Goal: Information Seeking & Learning: Learn about a topic

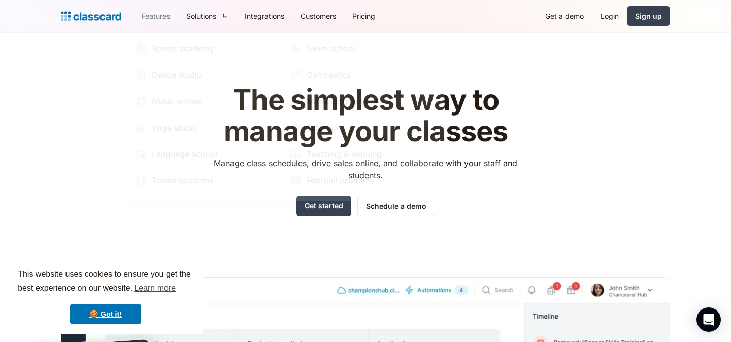
click at [160, 16] on link "Features" at bounding box center [156, 16] width 45 height 23
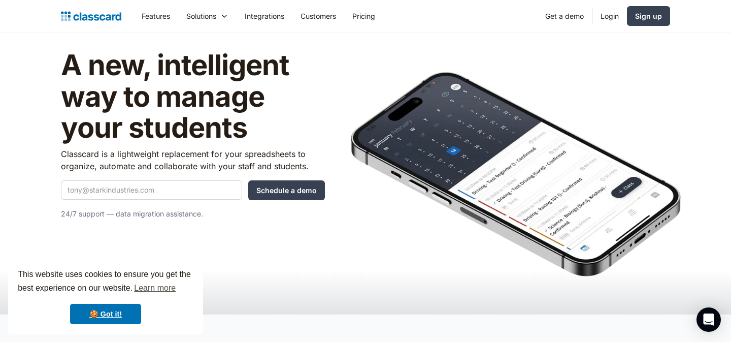
scroll to position [19, 0]
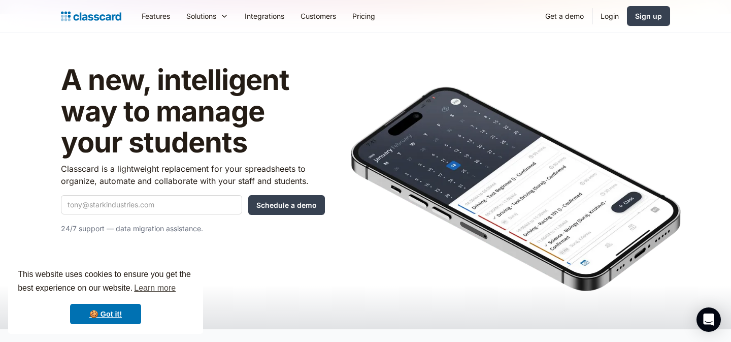
click at [201, 183] on p "Classcard is a lightweight replacement for your spreadsheets to organize, autom…" at bounding box center [193, 175] width 264 height 24
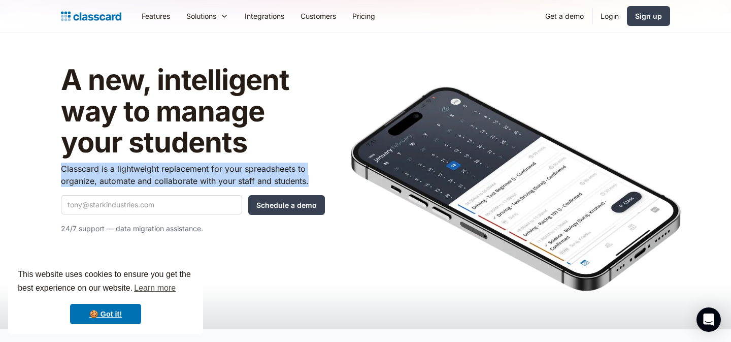
click at [201, 183] on p "Classcard is a lightweight replacement for your spreadsheets to organize, autom…" at bounding box center [193, 175] width 264 height 24
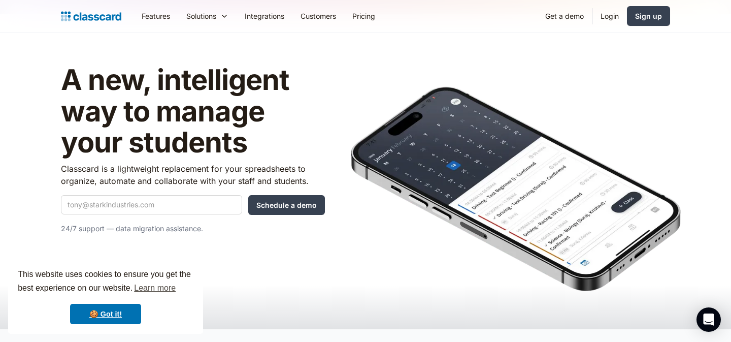
click at [212, 130] on h1 "A new, intelligent way to manage your students" at bounding box center [193, 111] width 264 height 94
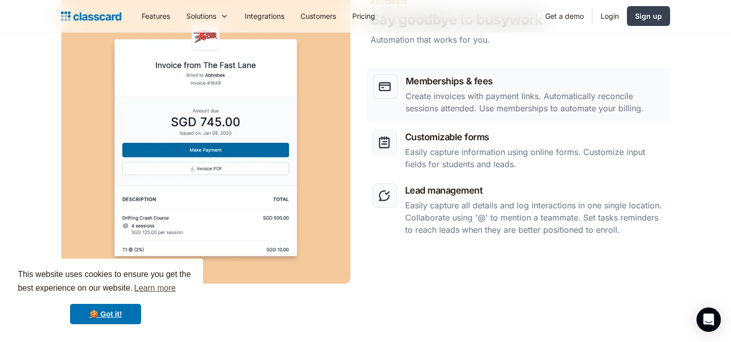
scroll to position [1312, 0]
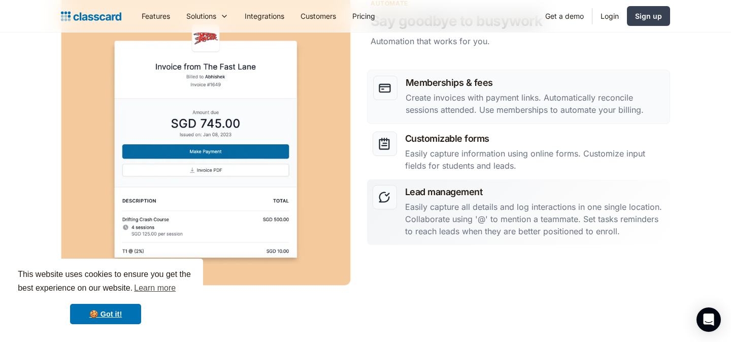
click at [482, 208] on p "Easily capture all details and log interactions in one single location. Collabo…" at bounding box center [535, 219] width 260 height 37
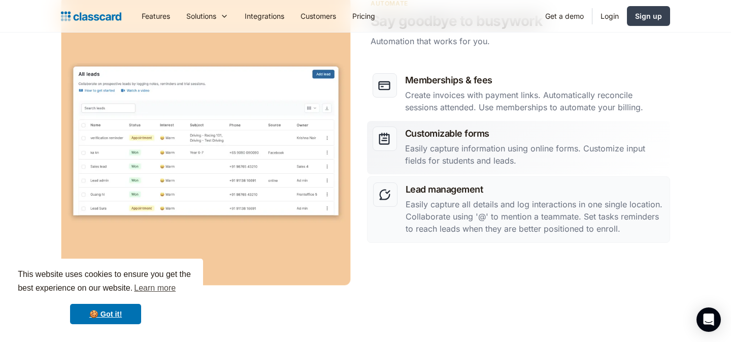
click at [519, 144] on p "Easily capture information using online forms. Customize input fields for stude…" at bounding box center [535, 154] width 260 height 24
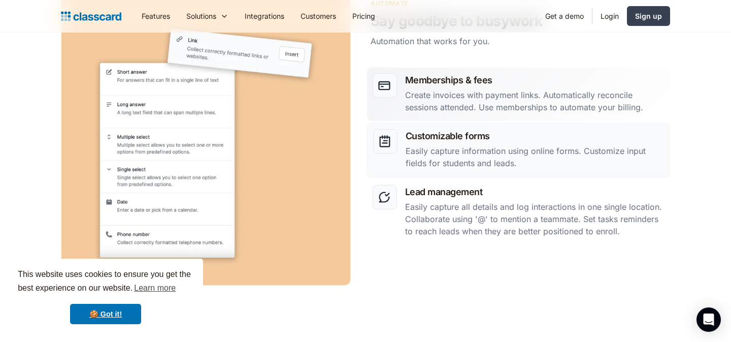
click at [543, 92] on p "Create invoices with payment links. Automatically reconcile sessions attended. …" at bounding box center [535, 101] width 260 height 24
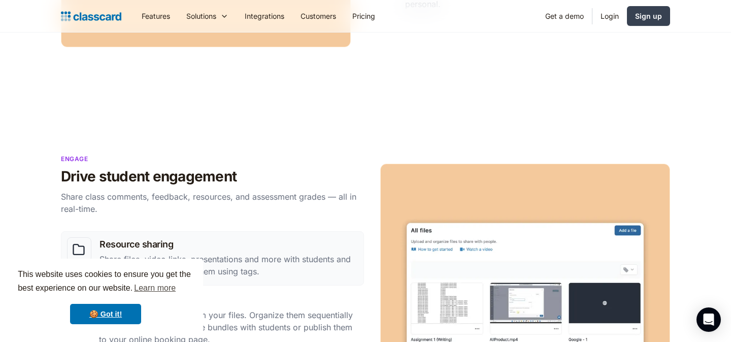
scroll to position [641, 0]
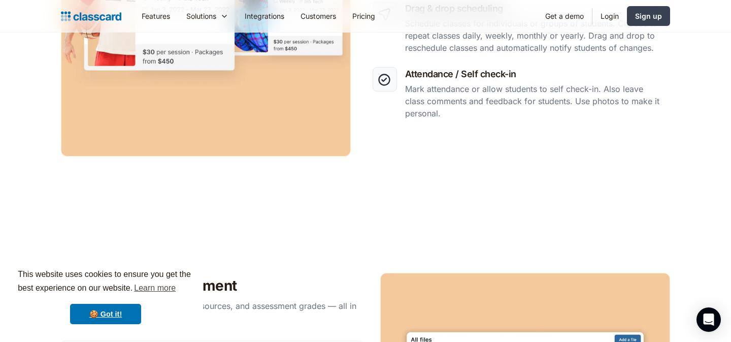
click at [473, 170] on div "Online booking Get discovered 24/7 with a personalized online booking page. Dec…" at bounding box center [365, 26] width 609 height 290
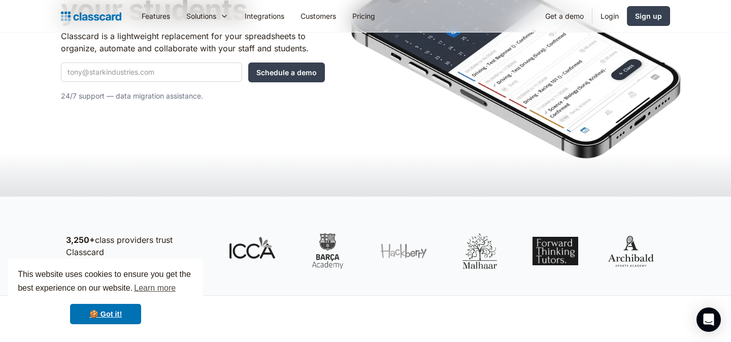
scroll to position [0, 0]
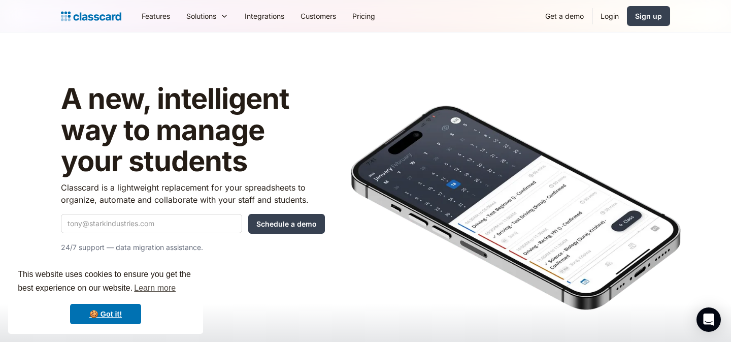
click at [149, 12] on link "Features" at bounding box center [156, 16] width 45 height 23
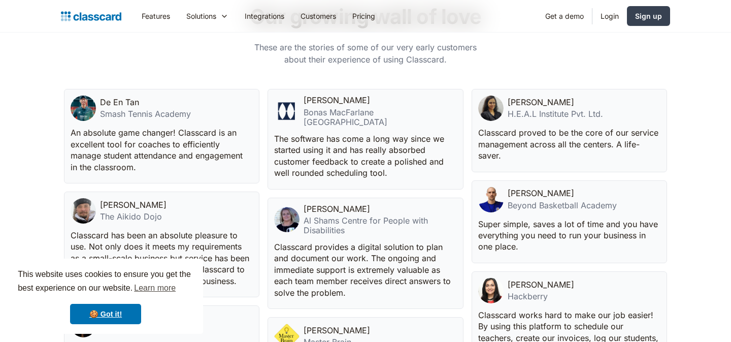
scroll to position [2323, 0]
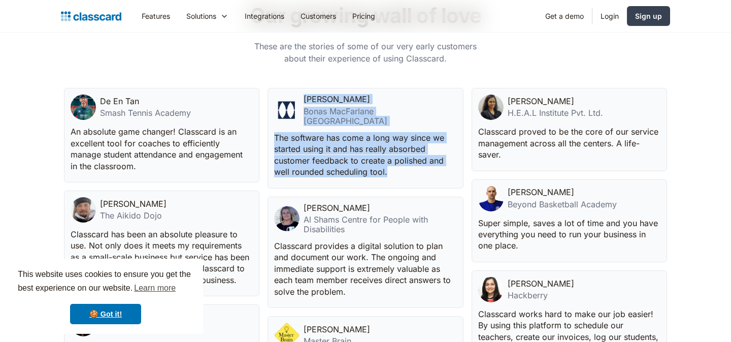
drag, startPoint x: 404, startPoint y: 170, endPoint x: 266, endPoint y: 97, distance: 156.5
click at [266, 97] on div "De En Tan Smash Tennis Academy An absolute game changer! Classcard is an excell…" at bounding box center [365, 290] width 603 height 404
click at [312, 132] on p "The software has come a long way since we started using it and has really absor…" at bounding box center [364, 155] width 180 height 46
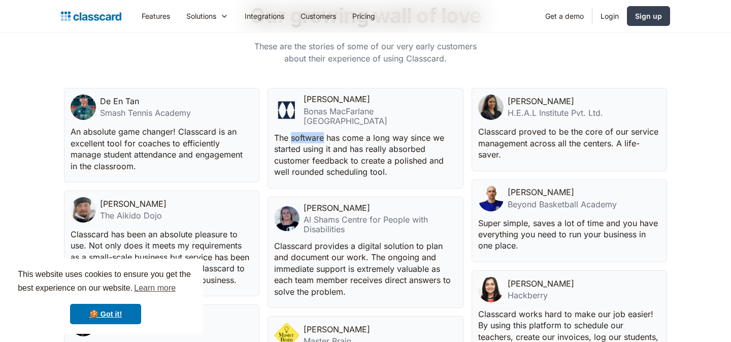
click at [312, 132] on p "The software has come a long way since we started using it and has really absor…" at bounding box center [364, 155] width 180 height 46
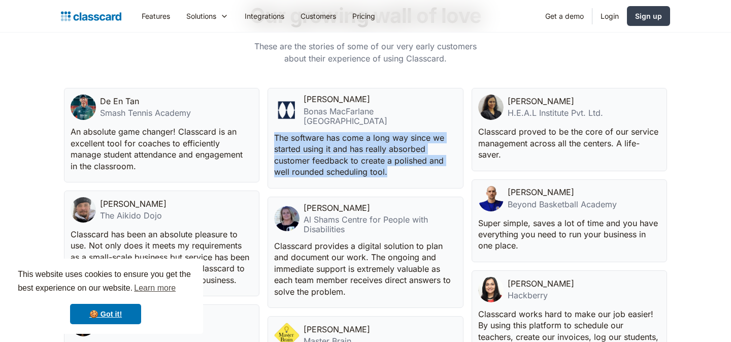
click at [312, 132] on p "The software has come a long way since we started using it and has really absor…" at bounding box center [364, 155] width 180 height 46
click at [337, 147] on p "The software has come a long way since we started using it and has really absor…" at bounding box center [364, 155] width 180 height 46
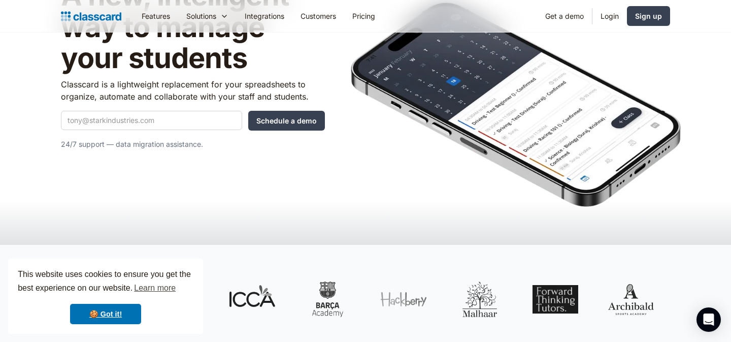
scroll to position [0, 0]
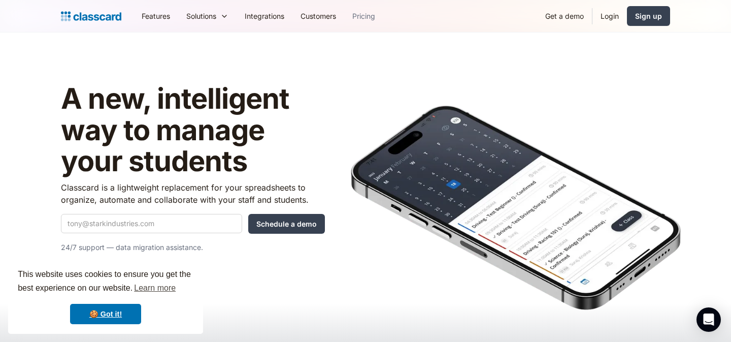
click at [367, 14] on link "Pricing" at bounding box center [363, 16] width 39 height 23
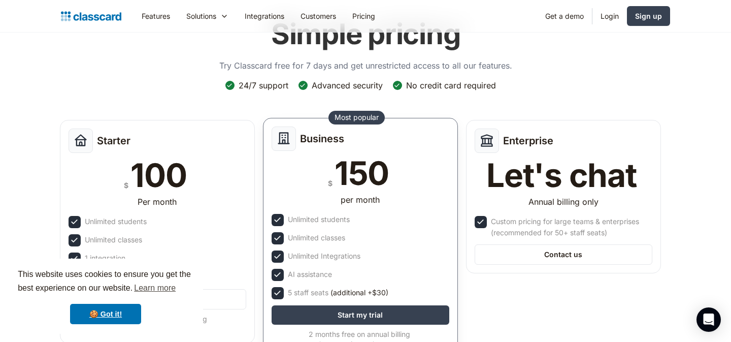
scroll to position [60, 0]
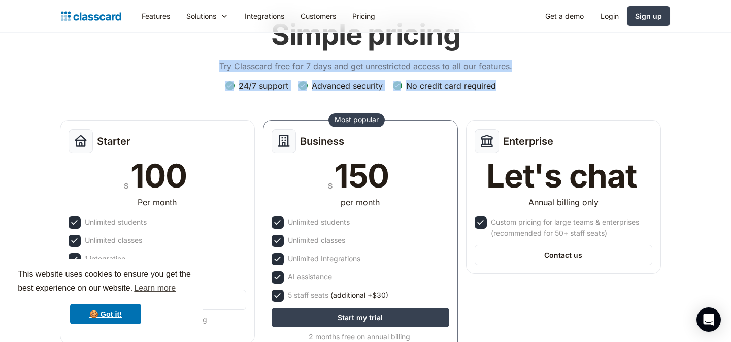
drag, startPoint x: 515, startPoint y: 91, endPoint x: 194, endPoint y: 64, distance: 322.1
click at [194, 64] on div "Simple pricing Try Classcard free for 7 days and get unrestricted access to all…" at bounding box center [365, 190] width 609 height 364
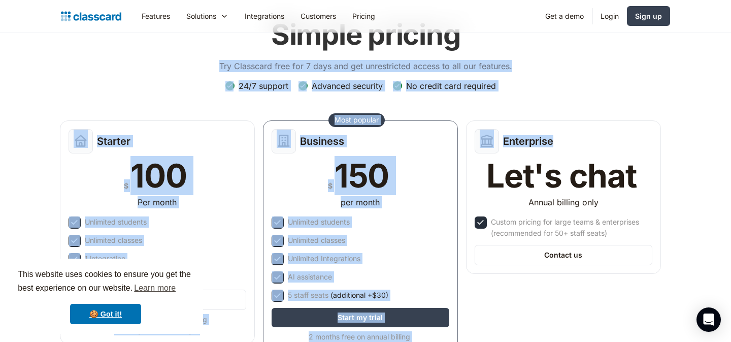
drag, startPoint x: 194, startPoint y: 64, endPoint x: 543, endPoint y: 115, distance: 352.7
click at [544, 116] on div "Simple pricing Try Classcard free for 7 days and get unrestricted access to all…" at bounding box center [365, 190] width 609 height 364
click at [551, 84] on div "Simple pricing Try Classcard free for 7 days and get unrestricted access to all…" at bounding box center [365, 190] width 609 height 364
drag, startPoint x: 548, startPoint y: 87, endPoint x: 239, endPoint y: 59, distance: 310.5
click at [239, 59] on div "Simple pricing Try Classcard free for 7 days and get unrestricted access to all…" at bounding box center [365, 190] width 609 height 364
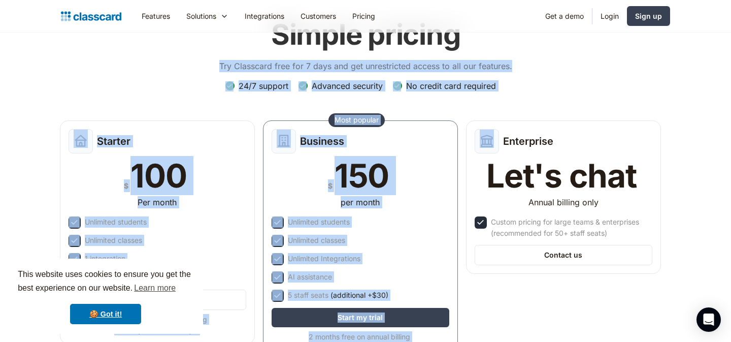
click at [239, 59] on div "Simple pricing Try Classcard free for 7 days and get unrestricted access to all…" at bounding box center [365, 44] width 293 height 73
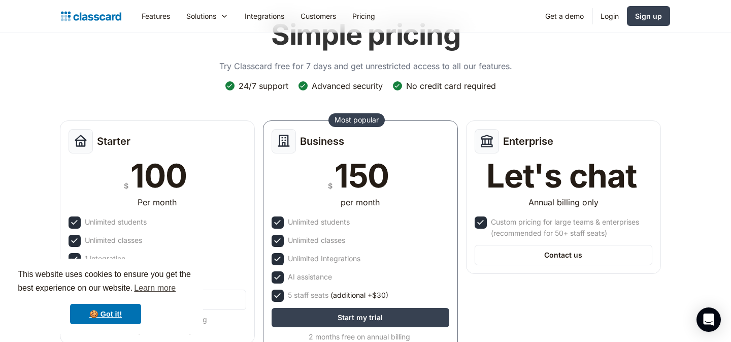
scroll to position [231, 0]
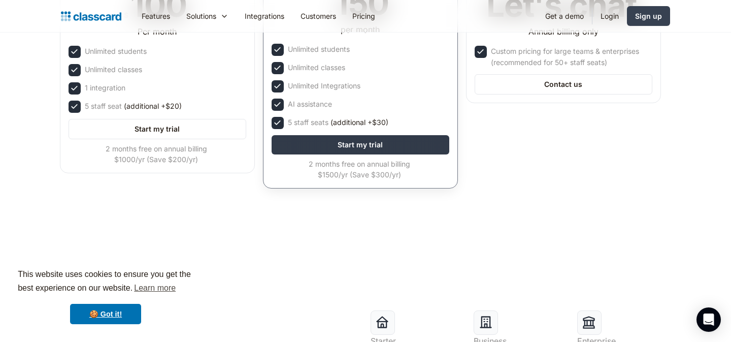
click at [368, 148] on link "Start my trial" at bounding box center [361, 144] width 178 height 19
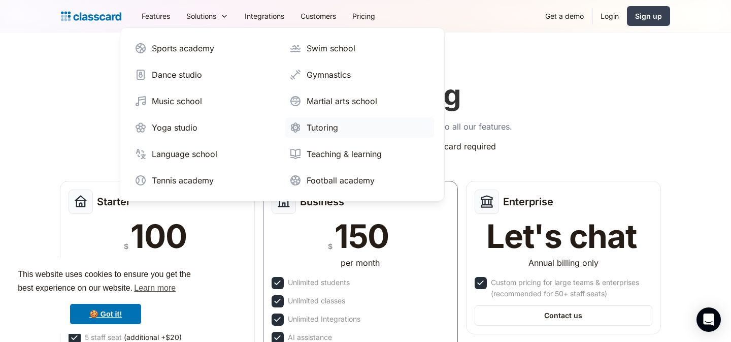
click at [312, 122] on div "Tutoring" at bounding box center [322, 127] width 31 height 12
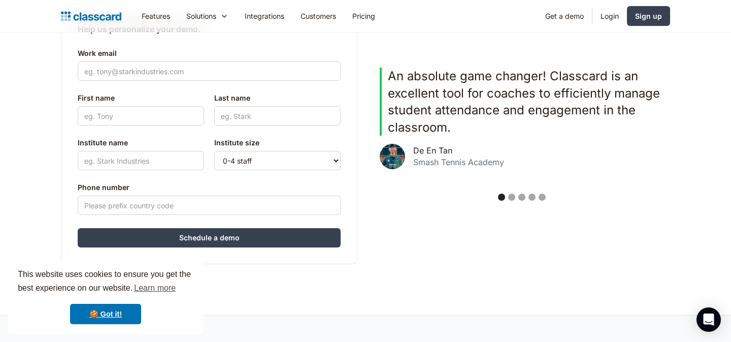
scroll to position [271, 0]
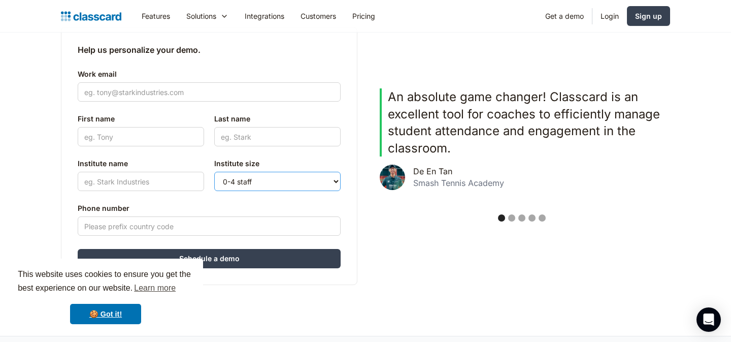
click at [296, 179] on select "0-4 staff 5-10 staff 11-25 staff 26-50 staff 51-100 staff 101+ staff" at bounding box center [277, 181] width 126 height 19
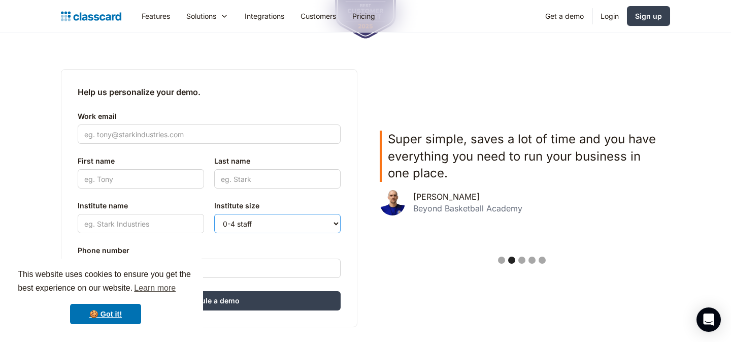
scroll to position [226, 0]
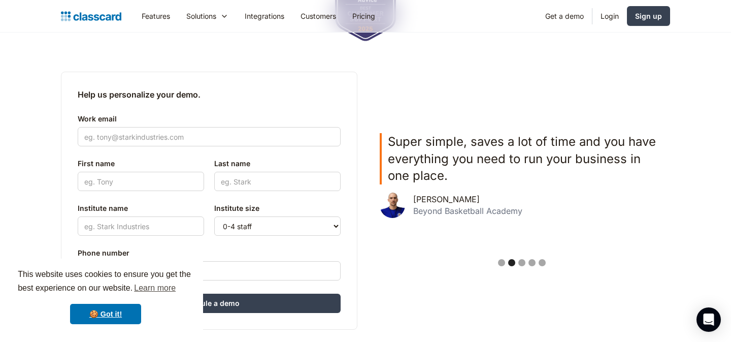
click at [466, 186] on div "Super simple, saves a lot of time and you have everything you need to run your …" at bounding box center [522, 175] width 284 height 85
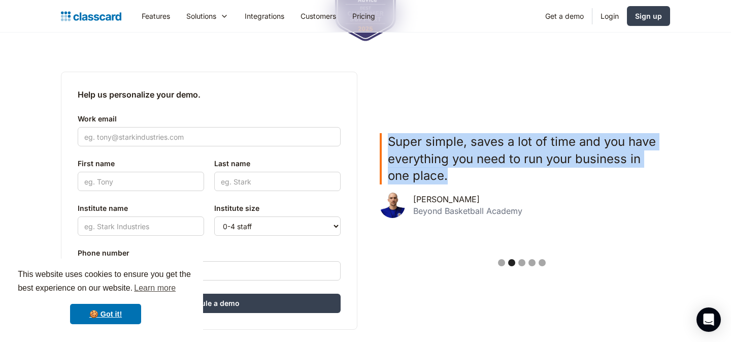
click at [466, 186] on div "Super simple, saves a lot of time and you have everything you need to run your …" at bounding box center [522, 175] width 284 height 85
click at [482, 175] on p "Super simple, saves a lot of time and you have everything you need to run your …" at bounding box center [526, 158] width 276 height 51
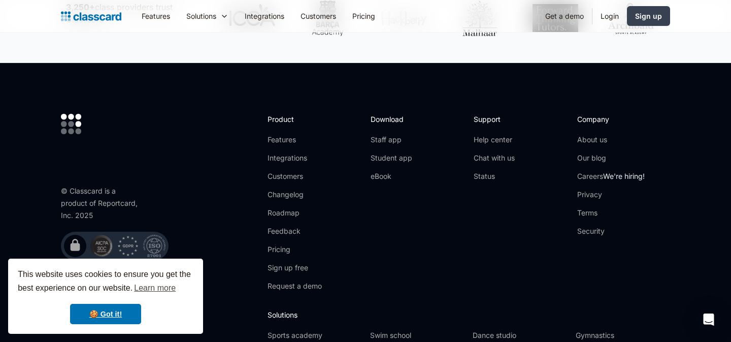
scroll to position [657, 0]
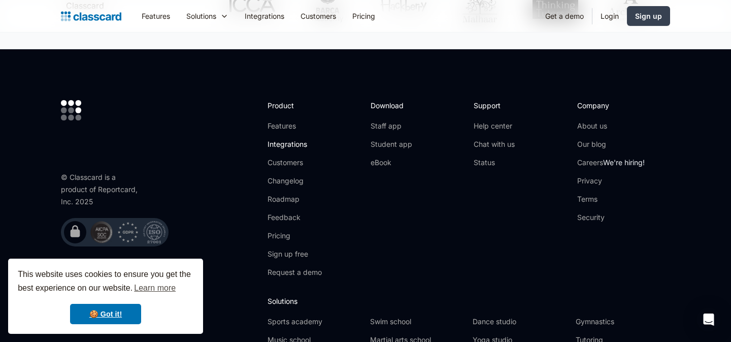
click at [305, 141] on link "Integrations" at bounding box center [295, 144] width 54 height 10
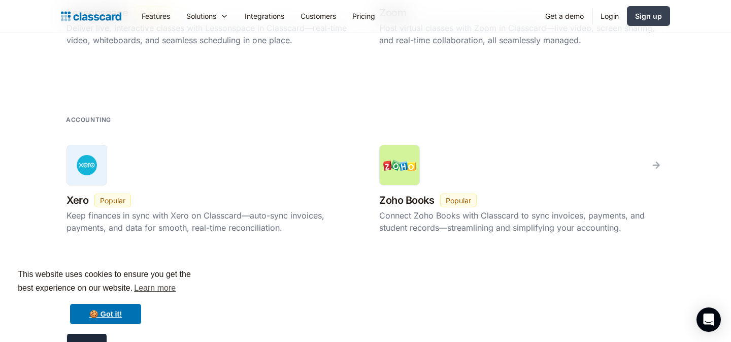
scroll to position [1331, 0]
click at [463, 228] on div "Connect Zoho Books with Classcard to sync invoices, payments, and student recor…" at bounding box center [521, 219] width 285 height 24
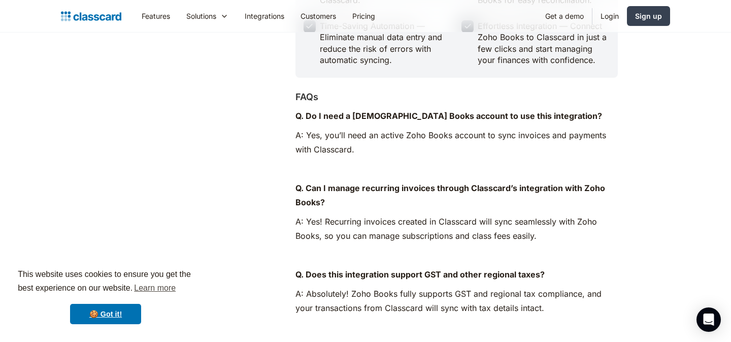
scroll to position [370, 0]
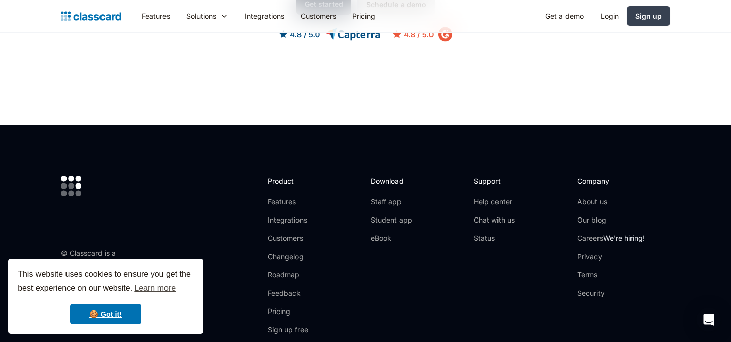
scroll to position [2489, 0]
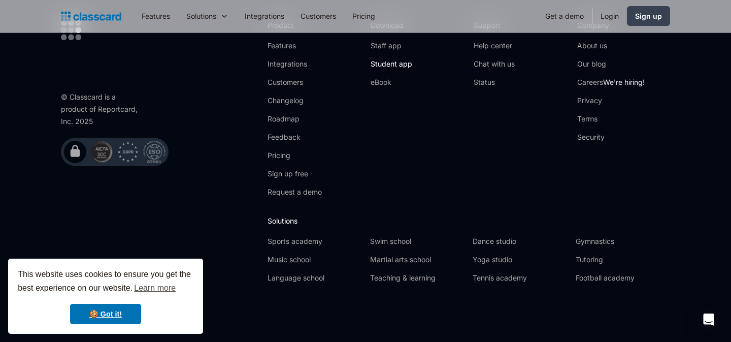
click at [388, 61] on link "Student app" at bounding box center [392, 64] width 42 height 10
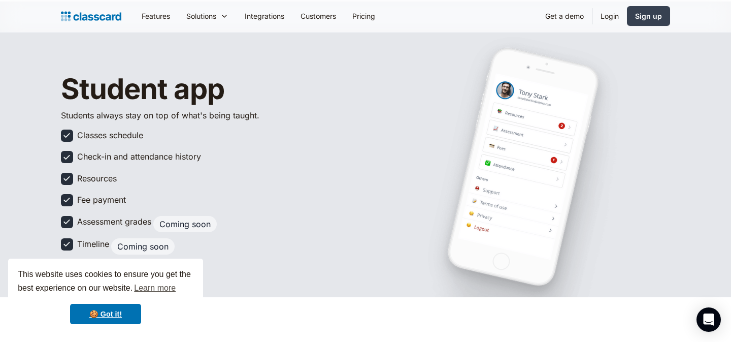
scroll to position [42, 0]
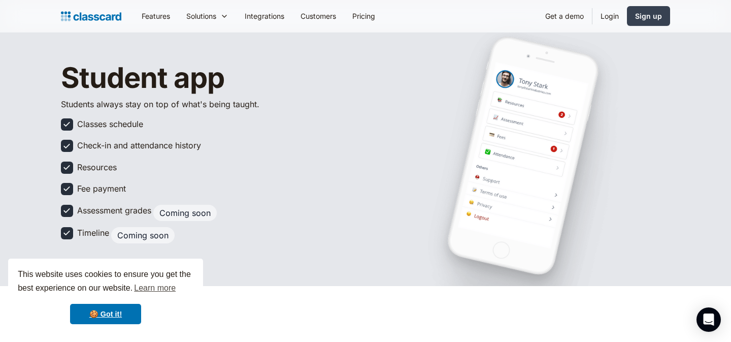
click at [102, 124] on div "Classes schedule" at bounding box center [110, 123] width 66 height 11
click at [110, 139] on div "Student app Students always stay on top of what's being taught. Classes schedul…" at bounding box center [193, 155] width 264 height 186
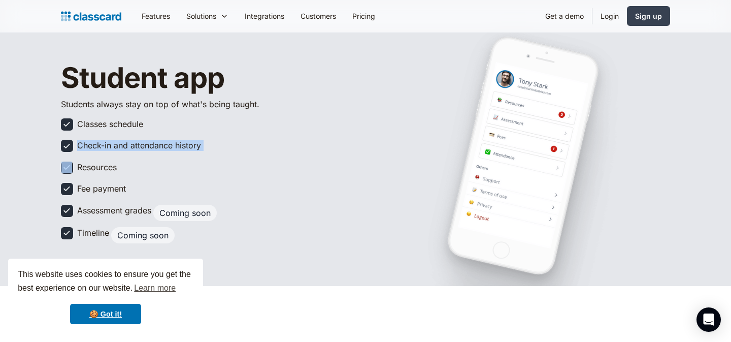
click at [110, 139] on div "Student app Students always stay on top of what's being taught. Classes schedul…" at bounding box center [193, 155] width 264 height 186
click at [116, 159] on div "Student app Students always stay on top of what's being taught. Classes schedul…" at bounding box center [193, 155] width 264 height 186
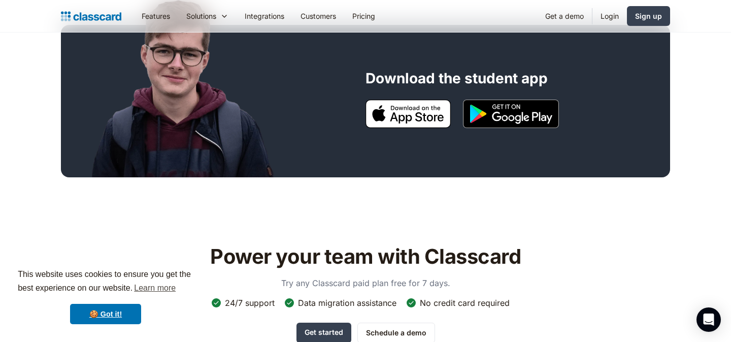
scroll to position [399, 0]
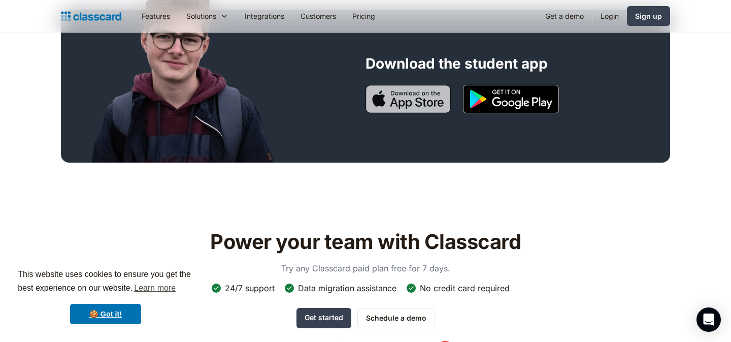
click at [423, 101] on img at bounding box center [408, 99] width 85 height 28
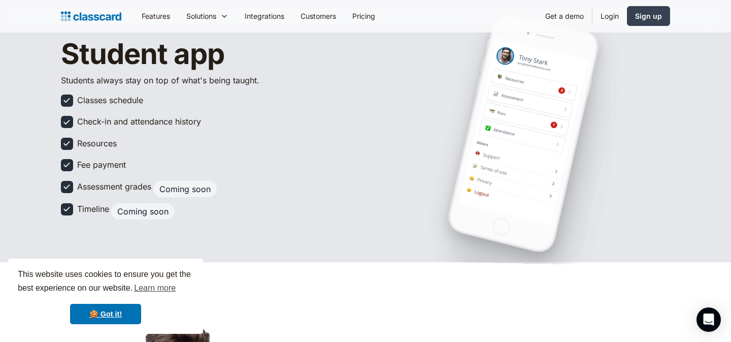
scroll to position [0, 0]
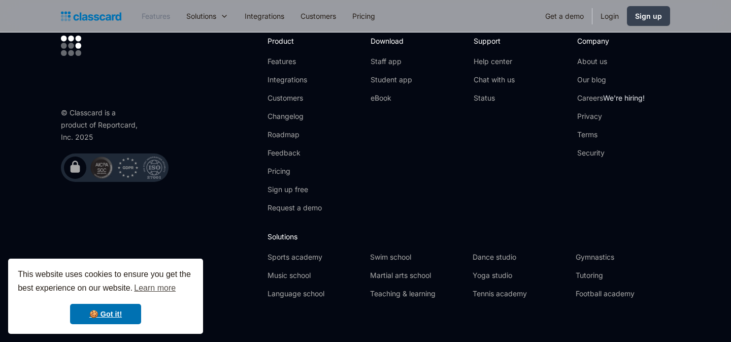
click at [146, 20] on link "Features" at bounding box center [156, 16] width 45 height 23
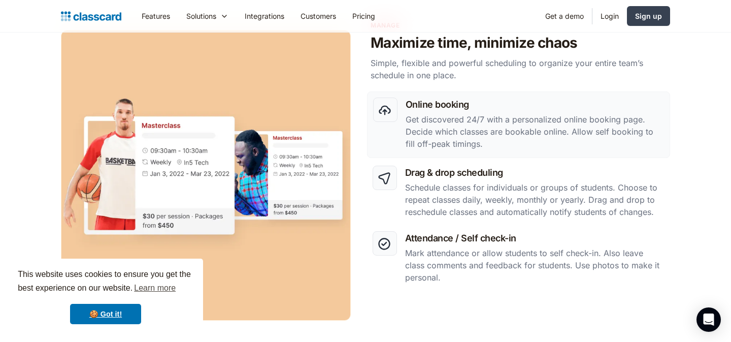
scroll to position [477, 0]
click at [453, 201] on p "Schedule classes for individuals or groups of students. Choose to repeat classe…" at bounding box center [535, 200] width 260 height 37
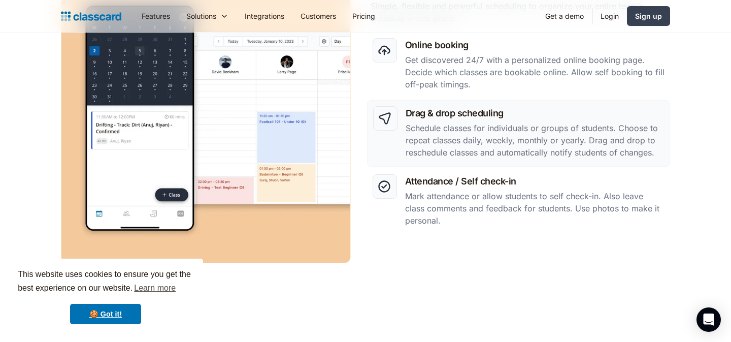
scroll to position [534, 0]
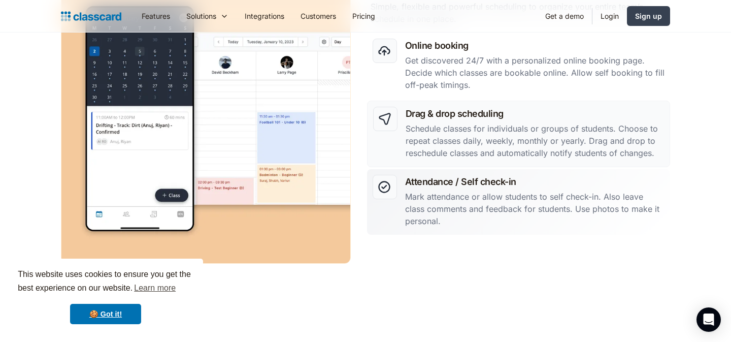
click at [469, 216] on p "Mark attendance or allow students to self check-in. Also leave class comments a…" at bounding box center [535, 208] width 260 height 37
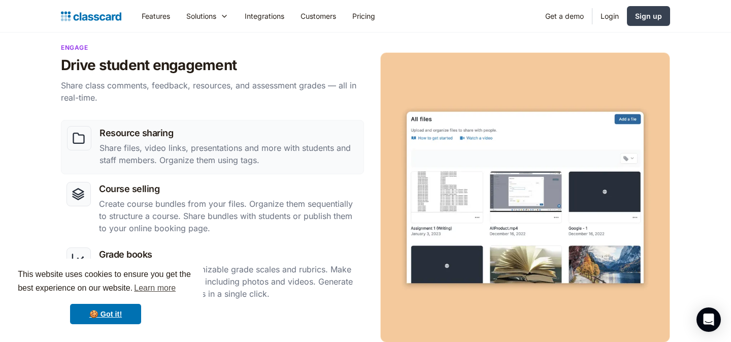
scroll to position [878, 0]
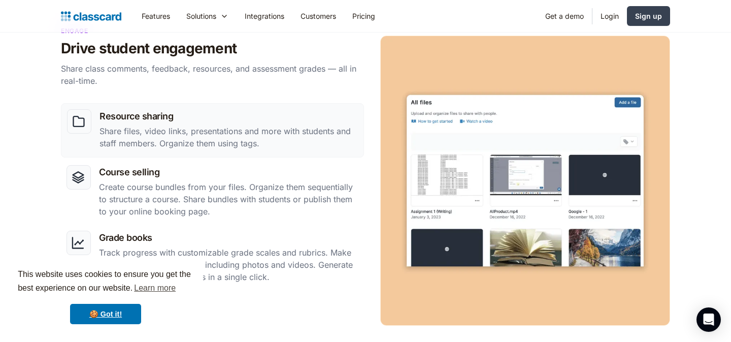
click at [467, 181] on img at bounding box center [525, 181] width 290 height 290
click at [284, 135] on p "Share files, video links, presentations and more with students and staff member…" at bounding box center [229, 137] width 259 height 24
click at [256, 171] on h3 "Course selling" at bounding box center [229, 172] width 260 height 14
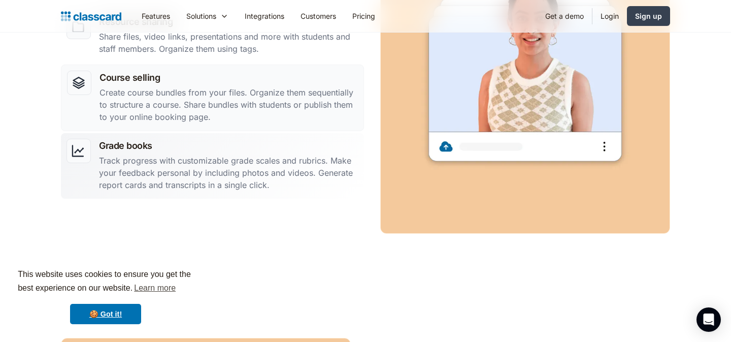
click at [256, 173] on p "Track progress with customizable grade scales and rubrics. Make your feedback p…" at bounding box center [229, 172] width 260 height 37
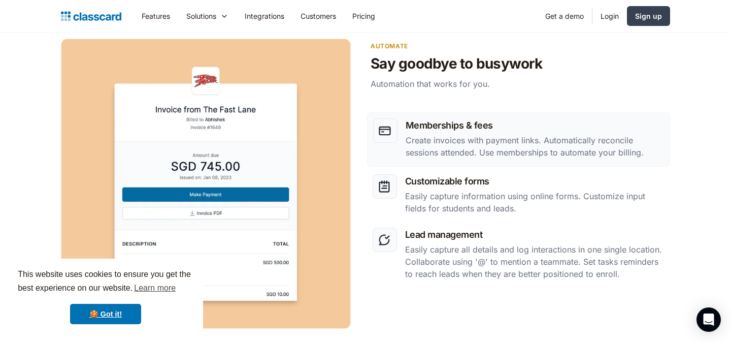
scroll to position [1271, 0]
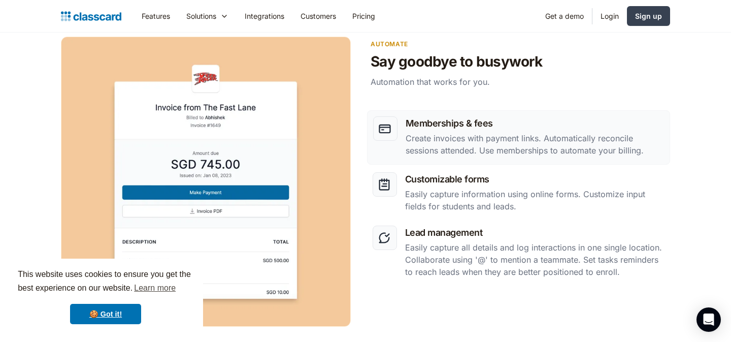
click at [470, 114] on link "Memberships & fees Create invoices with payment links. Automatically reconcile …" at bounding box center [518, 137] width 303 height 54
click at [487, 185] on h3 "Customizable forms" at bounding box center [535, 179] width 260 height 14
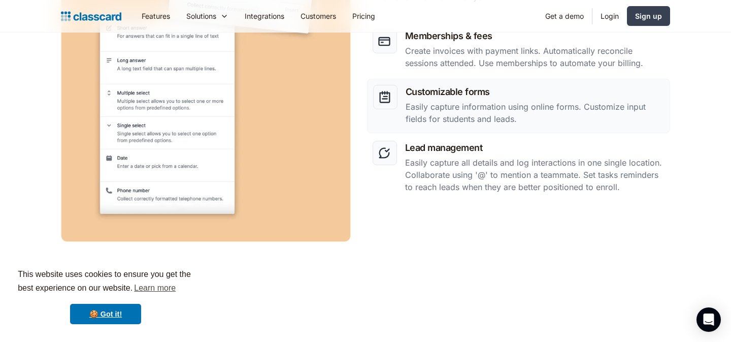
click at [487, 185] on p "Easily capture all details and log interactions in one single location. Collabo…" at bounding box center [535, 174] width 260 height 37
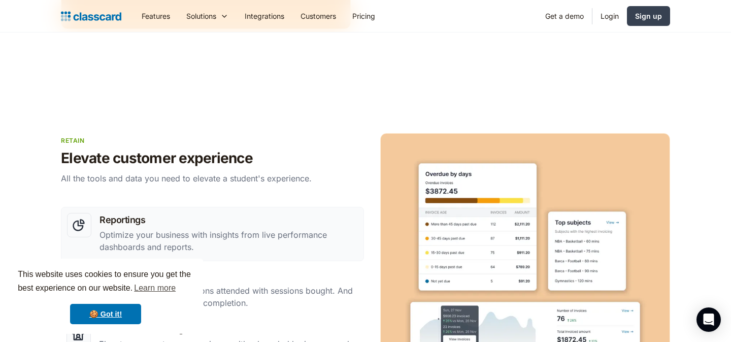
scroll to position [1571, 0]
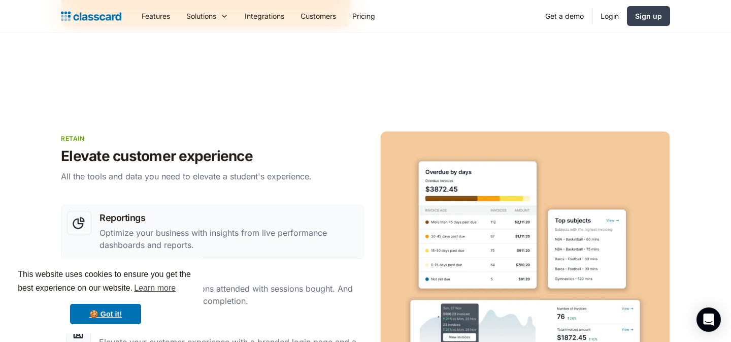
click at [191, 224] on h3 "Reportings" at bounding box center [229, 218] width 259 height 14
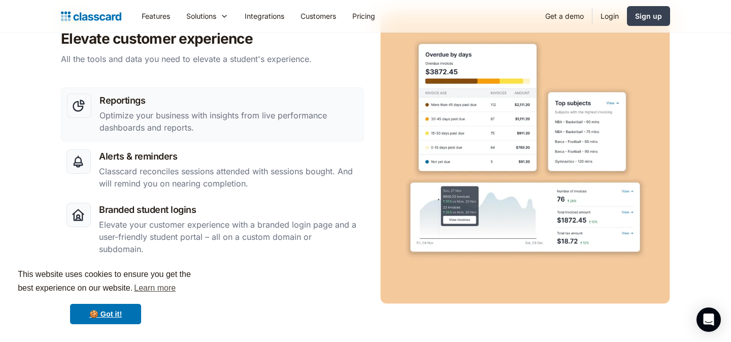
scroll to position [1692, 0]
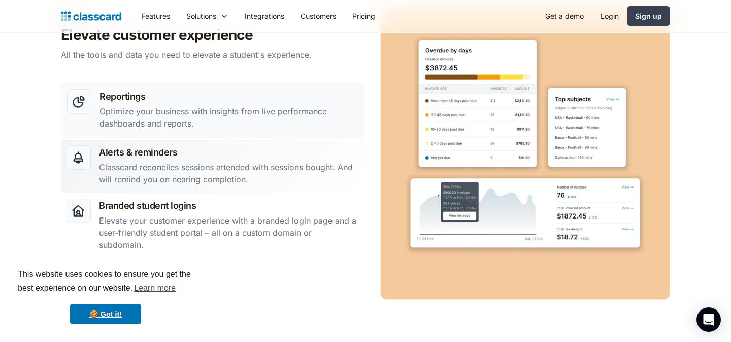
click at [220, 175] on p "Classcard reconciles sessions attended with sessions bought. And will remind yo…" at bounding box center [229, 173] width 260 height 24
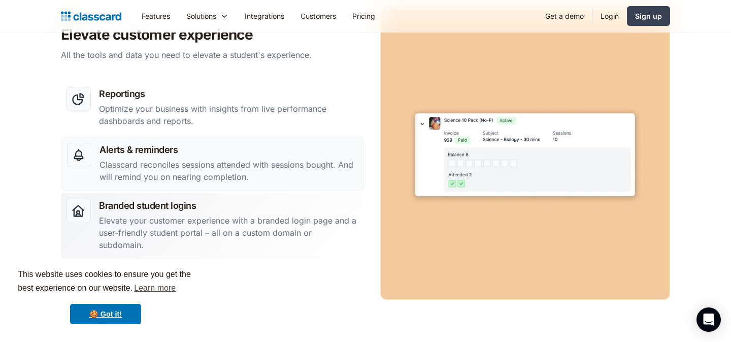
click at [250, 221] on p "Elevate your customer experience with a branded login page and a user-friendly …" at bounding box center [229, 232] width 260 height 37
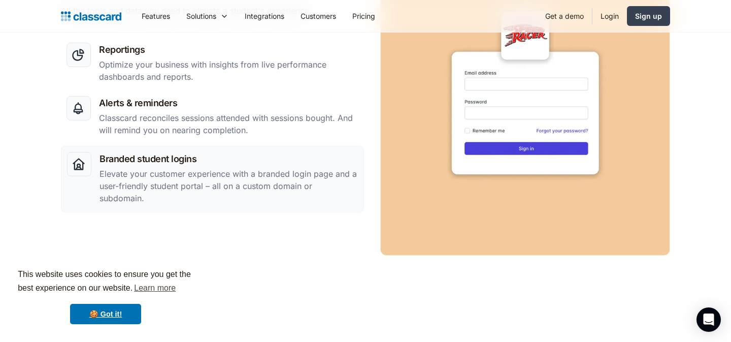
scroll to position [1751, 0]
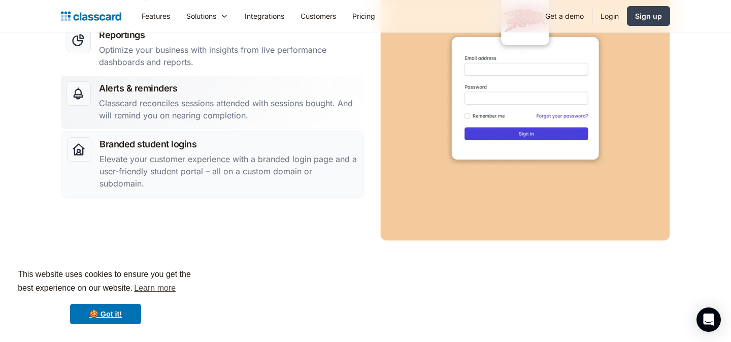
click at [269, 92] on h3 "Alerts & reminders" at bounding box center [229, 88] width 260 height 14
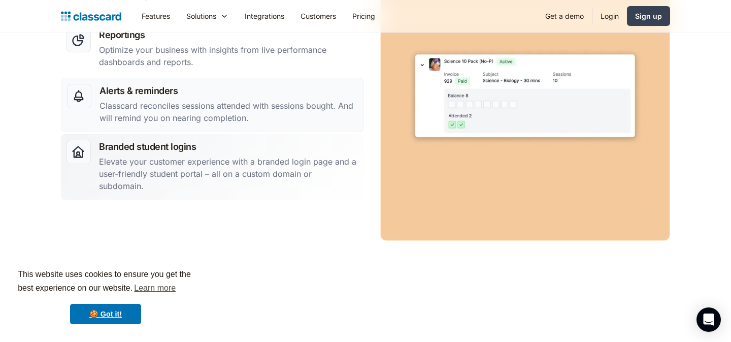
click at [278, 151] on h3 "Branded student logins" at bounding box center [229, 147] width 260 height 14
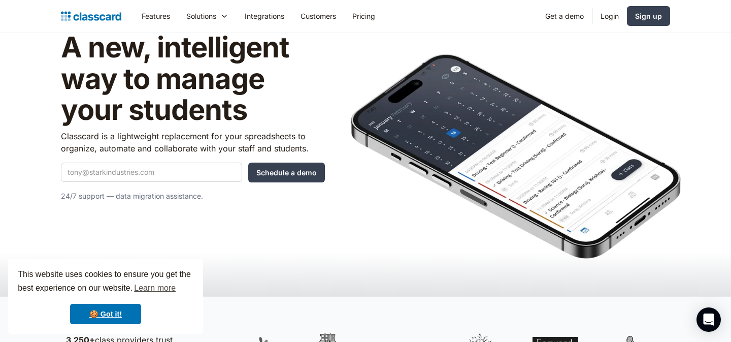
scroll to position [0, 0]
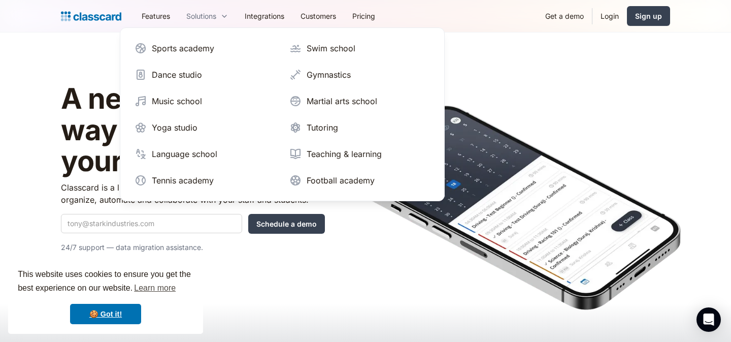
click at [205, 7] on div "Solutions" at bounding box center [207, 16] width 58 height 23
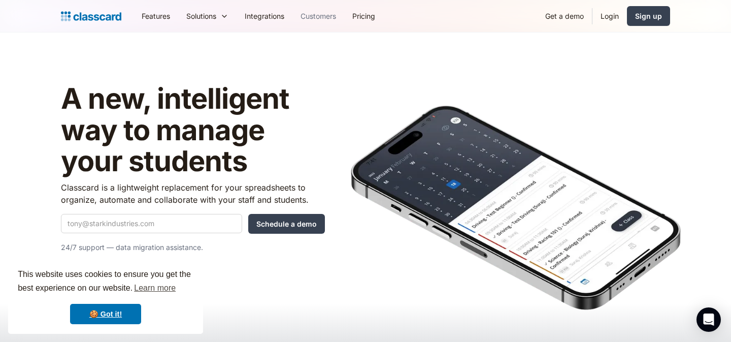
click at [330, 13] on link "Customers" at bounding box center [319, 16] width 52 height 23
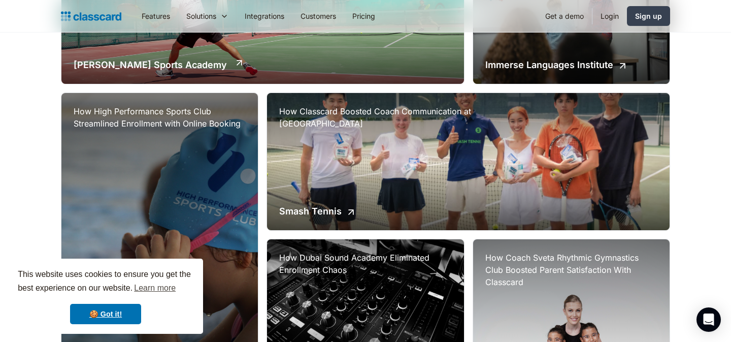
scroll to position [503, 0]
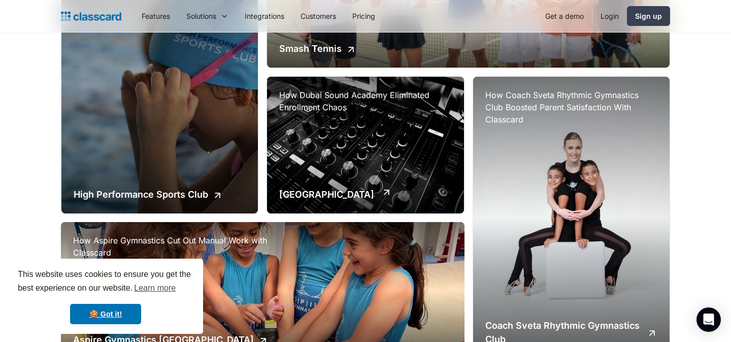
click at [347, 146] on div "How Dubai Sound Academy Eliminated Enrollment Chaos [GEOGRAPHIC_DATA]" at bounding box center [365, 145] width 197 height 137
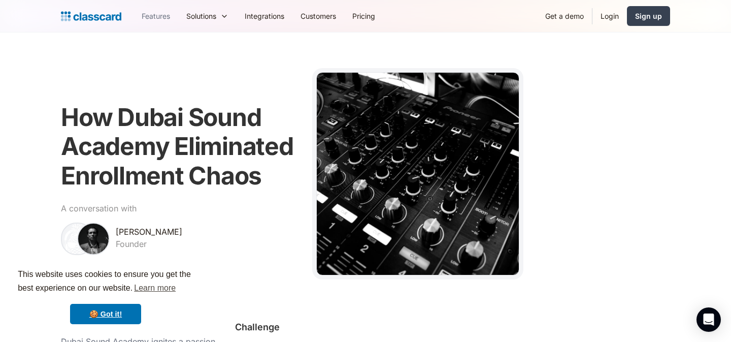
click at [159, 15] on link "Features" at bounding box center [156, 16] width 45 height 23
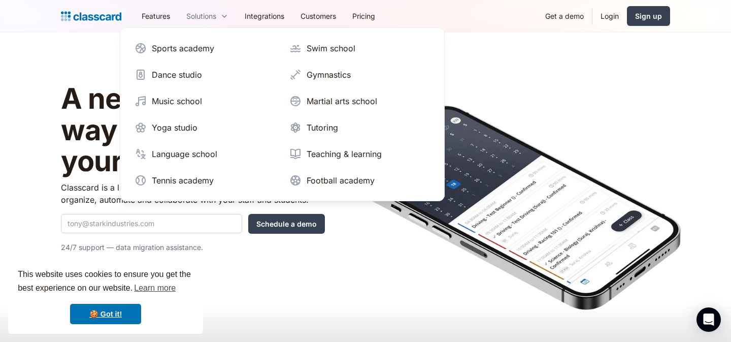
click at [200, 14] on div "Solutions" at bounding box center [201, 16] width 30 height 11
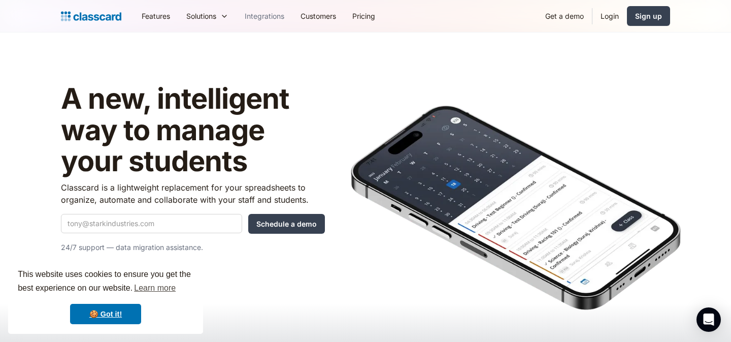
click at [262, 14] on link "Integrations" at bounding box center [265, 16] width 56 height 23
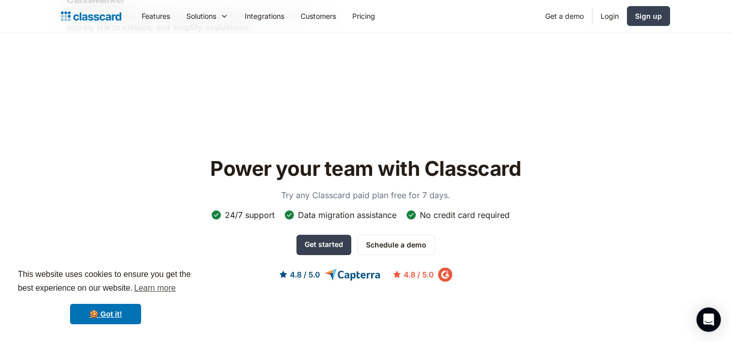
scroll to position [1914, 0]
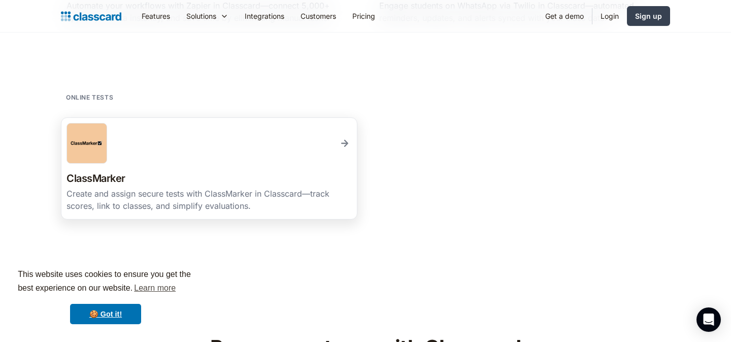
click at [203, 201] on div "Create and assign secure tests with ClassMarker in Classcard—track scores, link…" at bounding box center [209, 199] width 285 height 24
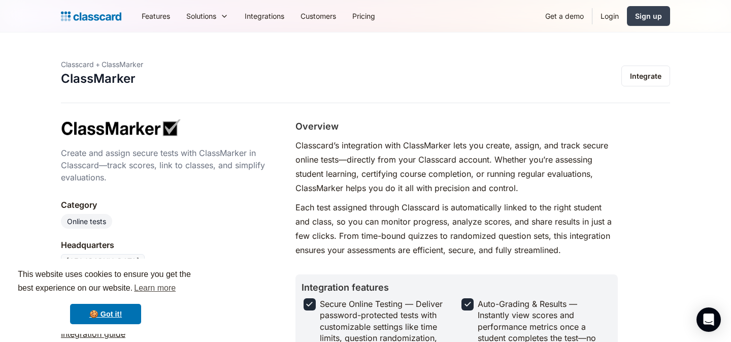
scroll to position [91, 0]
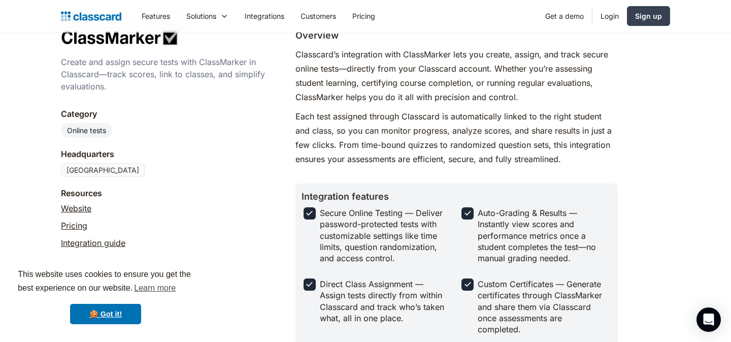
click at [344, 209] on div "Secure Online Testing — Deliver password-protected tests with customizable sett…" at bounding box center [385, 235] width 130 height 57
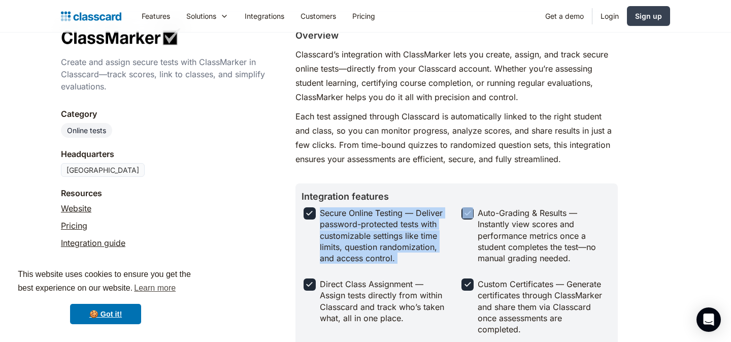
click at [344, 209] on div "Secure Online Testing — Deliver password-protected tests with customizable sett…" at bounding box center [385, 235] width 130 height 57
click at [352, 228] on div "Secure Online Testing — Deliver password-protected tests with customizable sett…" at bounding box center [385, 235] width 130 height 57
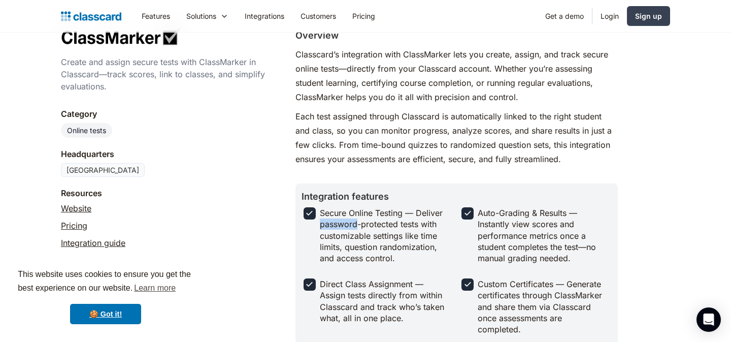
click at [352, 228] on div "Secure Online Testing — Deliver password-protected tests with customizable sett…" at bounding box center [385, 235] width 130 height 57
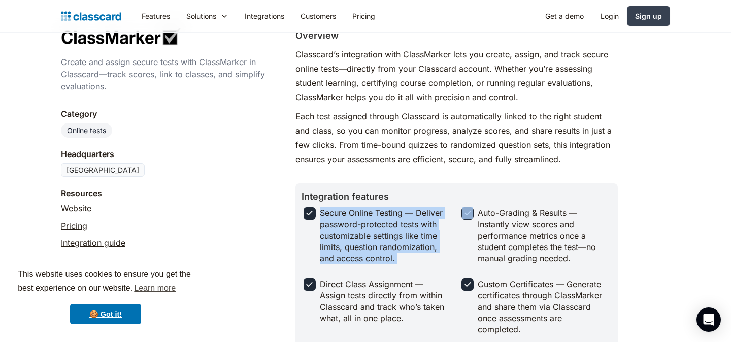
click at [352, 228] on div "Secure Online Testing — Deliver password-protected tests with customizable sett…" at bounding box center [385, 235] width 130 height 57
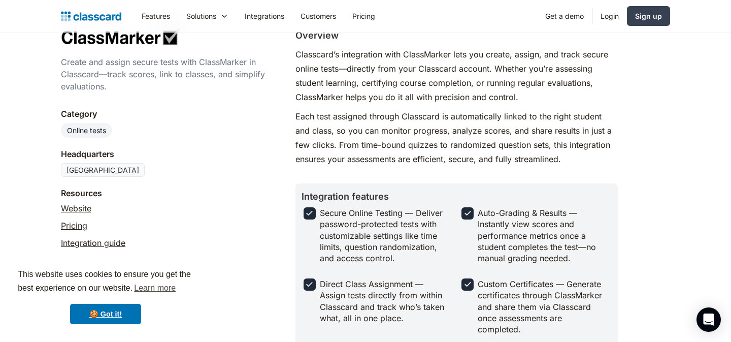
click at [520, 226] on div "Auto-Grading & Results — Instantly view scores and performance metrics once a s…" at bounding box center [543, 235] width 130 height 57
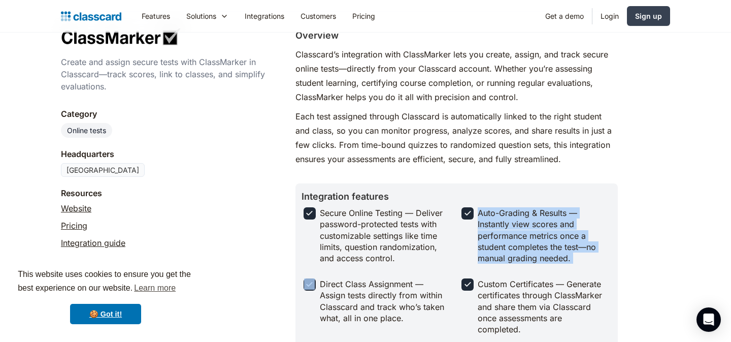
click at [520, 226] on div "Auto-Grading & Results — Instantly view scores and performance metrics once a s…" at bounding box center [543, 235] width 130 height 57
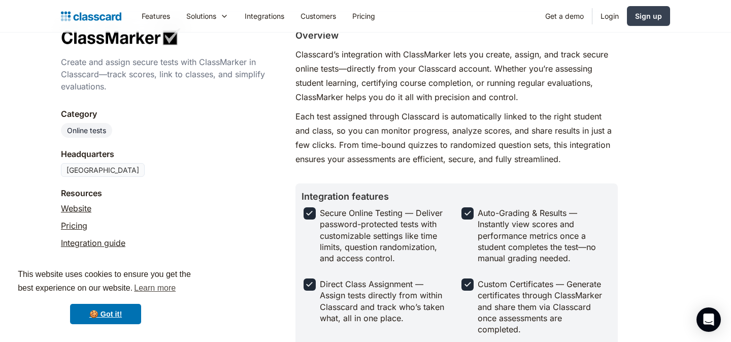
click at [503, 300] on div "Custom Certificates — Generate certificates through ClassMarker and share them …" at bounding box center [543, 306] width 130 height 57
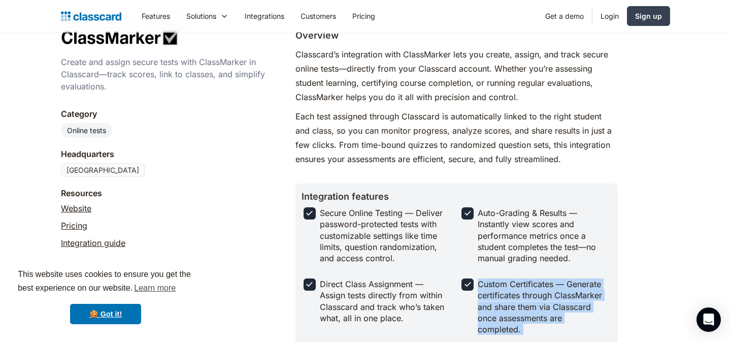
click at [503, 300] on div "Custom Certificates — Generate certificates through ClassMarker and share them …" at bounding box center [543, 306] width 130 height 57
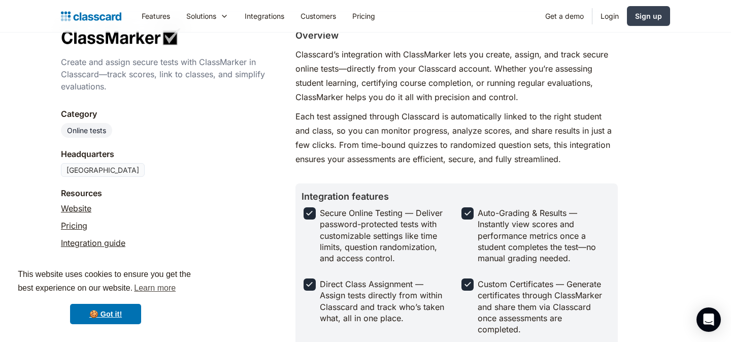
click at [398, 300] on div "Direct Class Assignment — Assign tests directly from within Classcard and track…" at bounding box center [385, 301] width 130 height 46
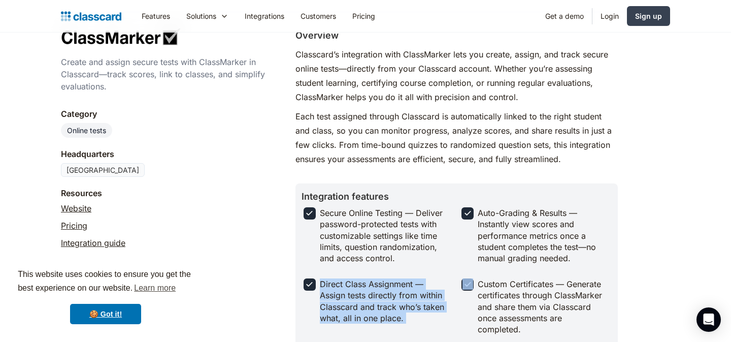
click at [398, 300] on div "Direct Class Assignment — Assign tests directly from within Classcard and track…" at bounding box center [385, 301] width 130 height 46
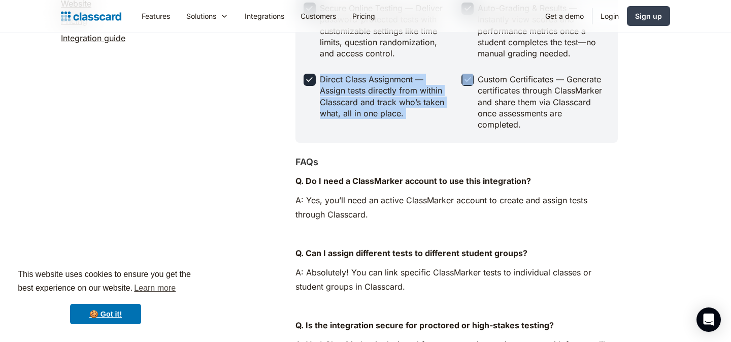
scroll to position [345, 0]
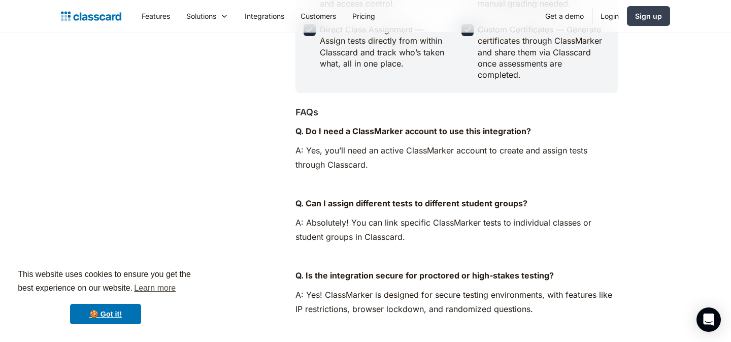
click at [410, 232] on p "A: Absolutely! You can link specific ClassMarker tests to individual classes or…" at bounding box center [457, 229] width 322 height 28
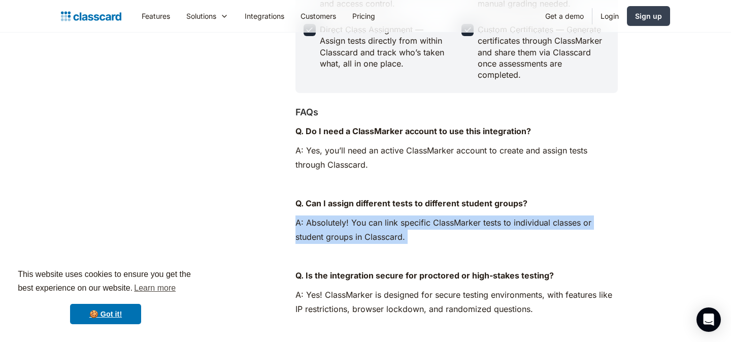
click at [410, 232] on p "A: Absolutely! You can link specific ClassMarker tests to individual classes or…" at bounding box center [457, 229] width 322 height 28
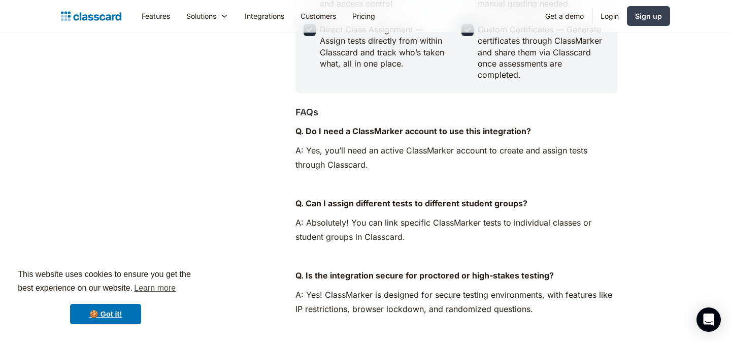
click at [424, 234] on p "A: Absolutely! You can link specific ClassMarker tests to individual classes or…" at bounding box center [457, 229] width 322 height 28
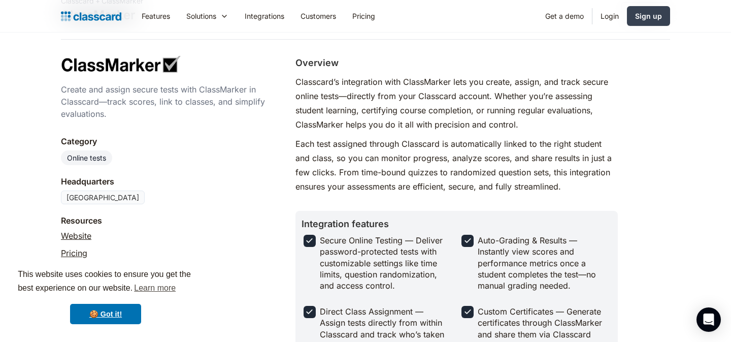
scroll to position [82, 0]
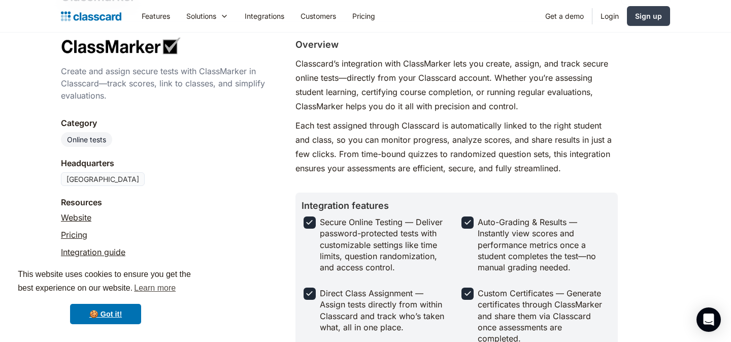
click at [79, 236] on link "Pricing" at bounding box center [74, 235] width 26 height 12
